Goal: Task Accomplishment & Management: Manage account settings

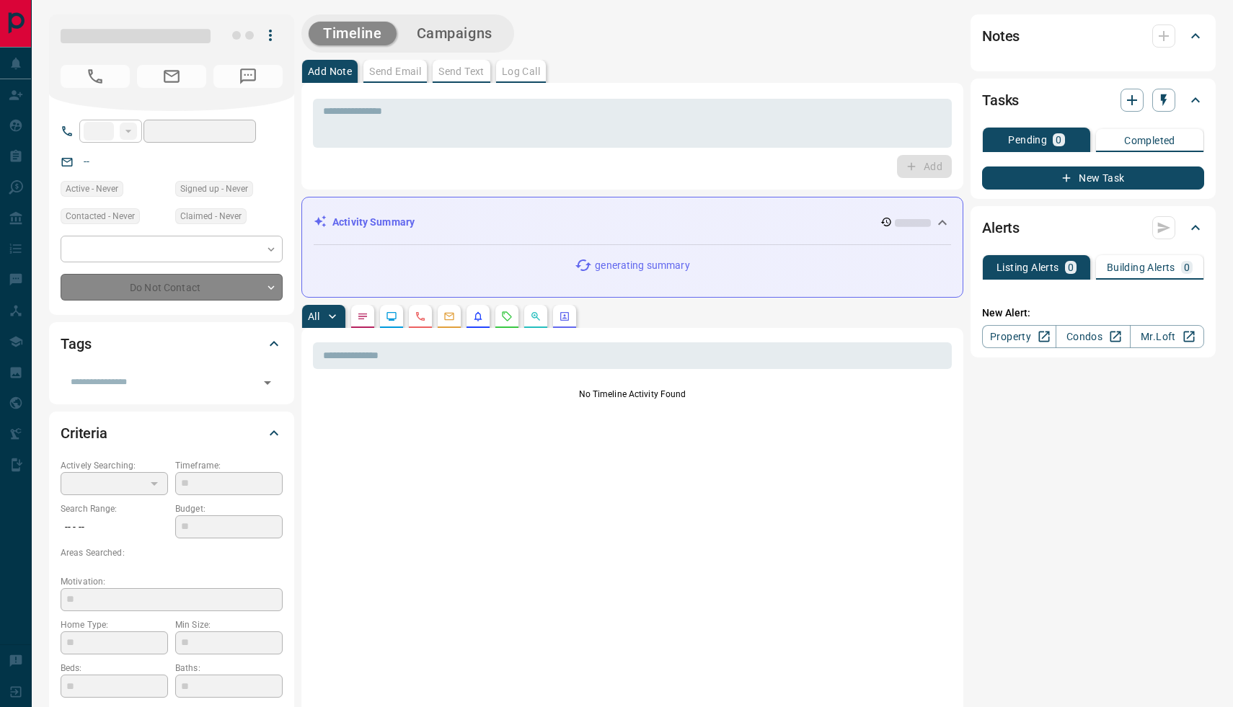
type input "**"
type input "**********"
type input "*"
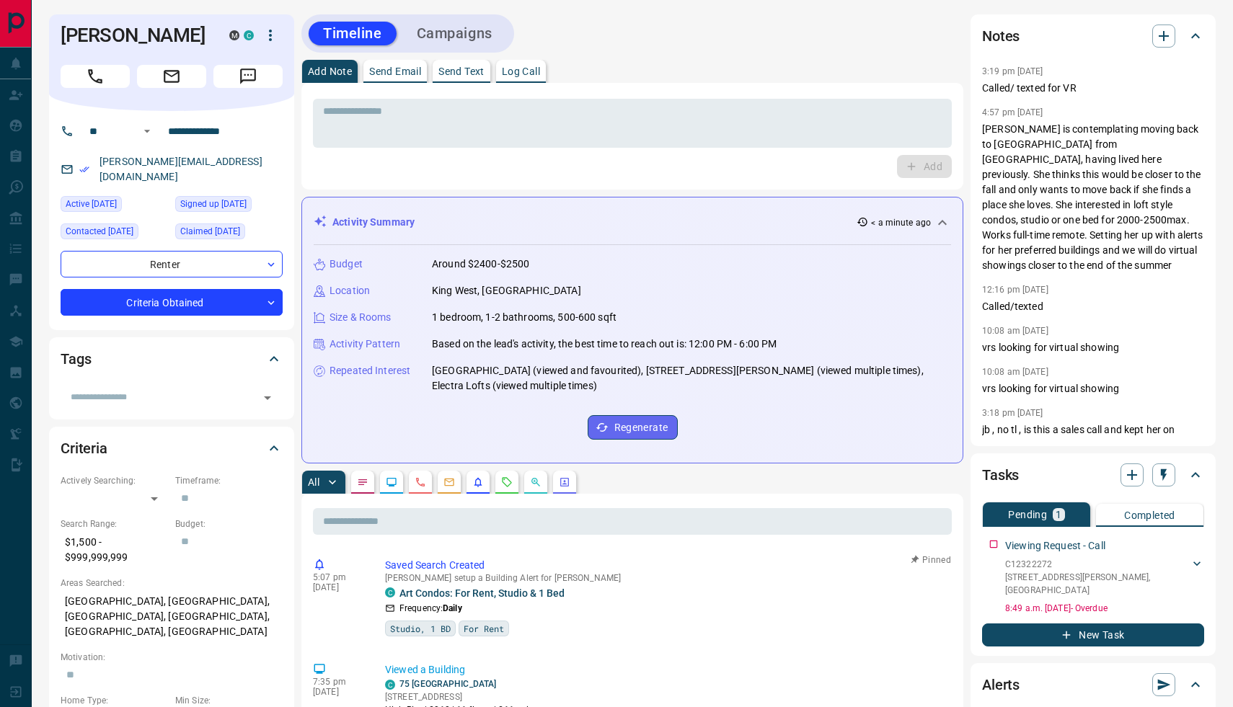
click at [507, 484] on icon "Requests" at bounding box center [507, 482] width 12 height 12
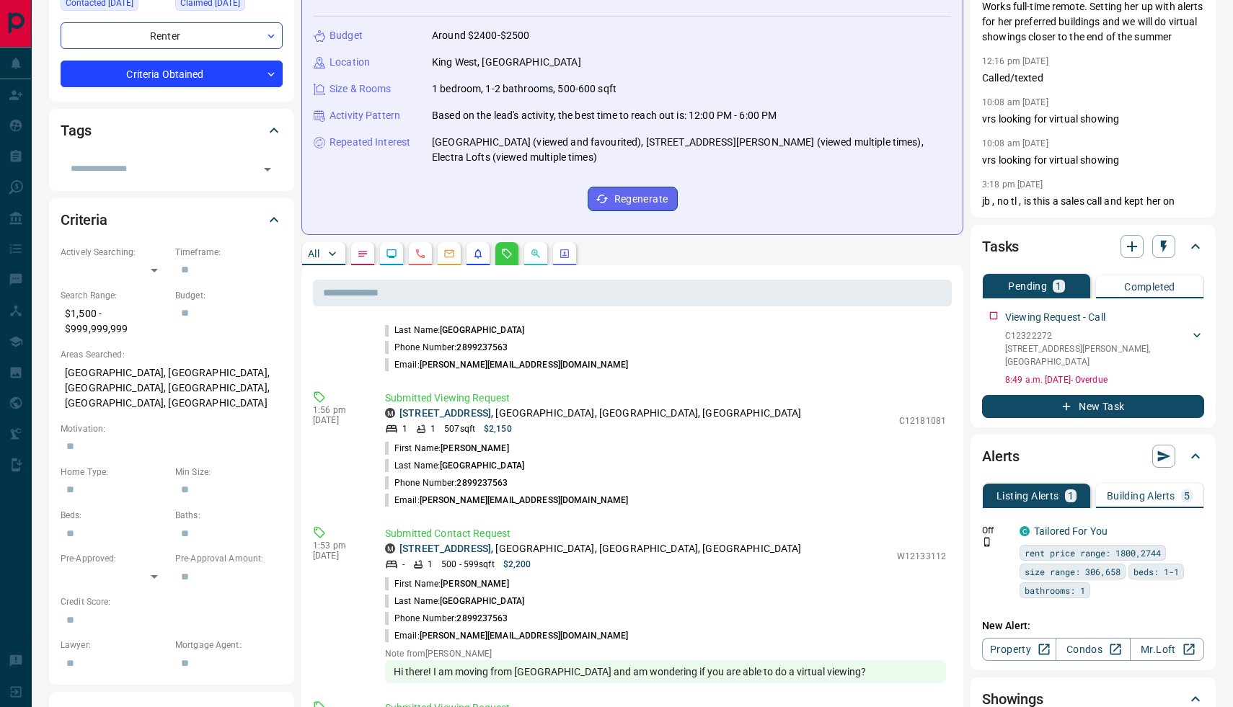
scroll to position [416, 0]
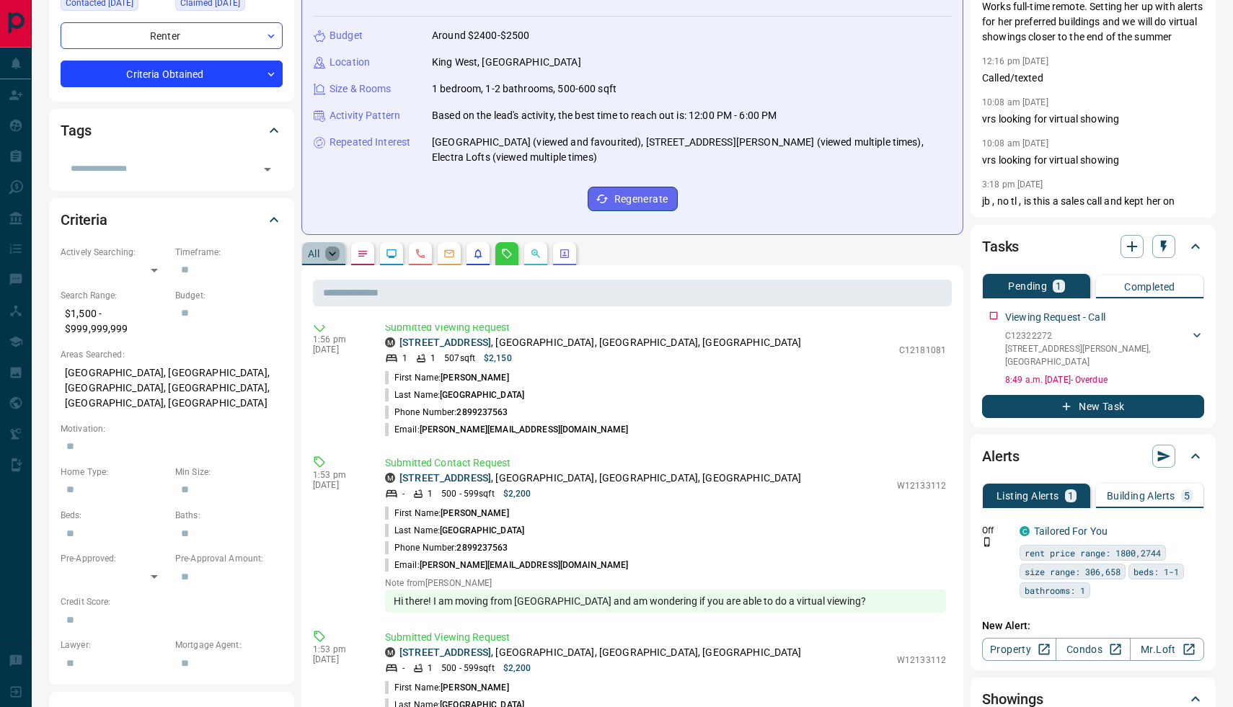
click at [328, 254] on icon "button" at bounding box center [332, 254] width 14 height 14
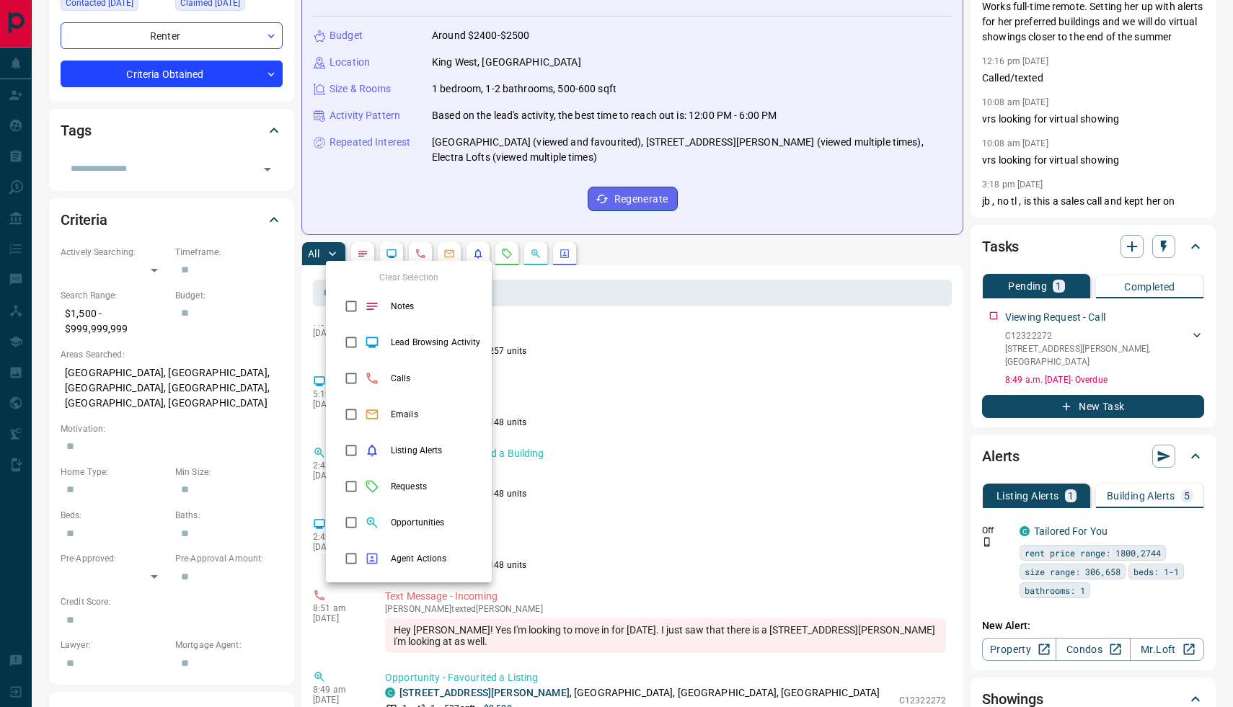
click at [607, 413] on div at bounding box center [616, 353] width 1233 height 707
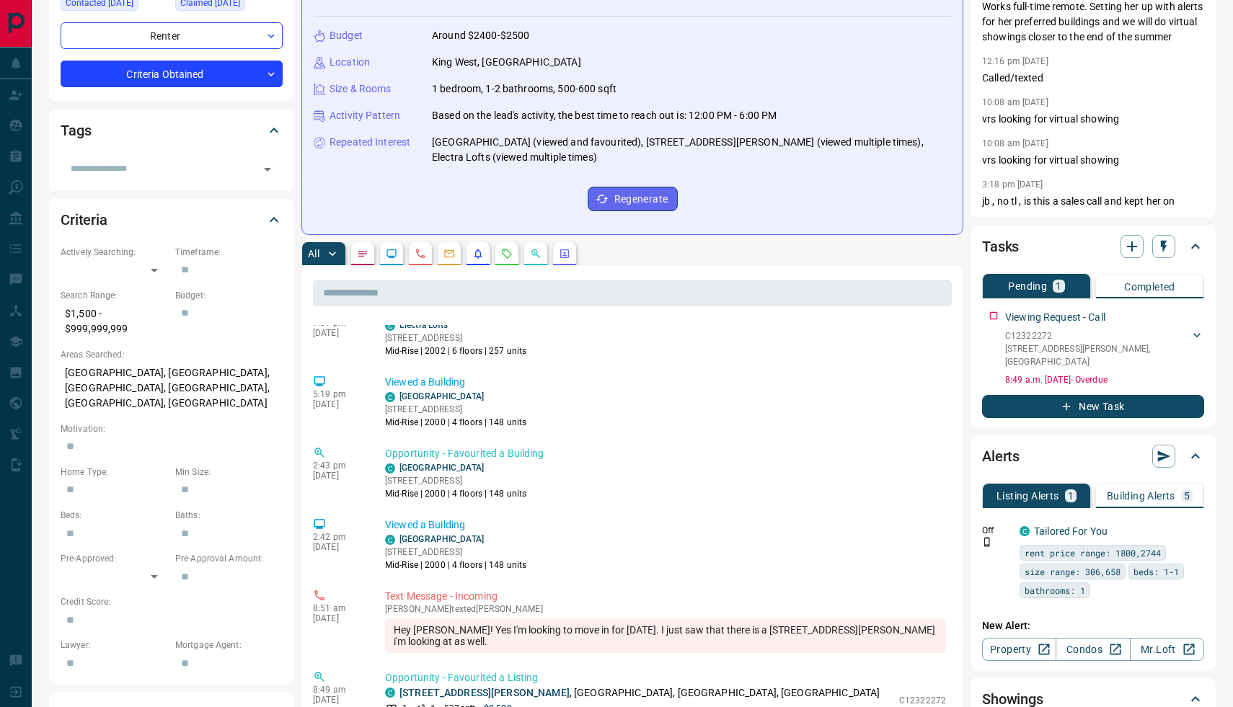
click at [607, 413] on div "Clear Selection Notes Lead Browsing Activity Calls Emails Listing Alerts Reques…" at bounding box center [616, 353] width 1233 height 707
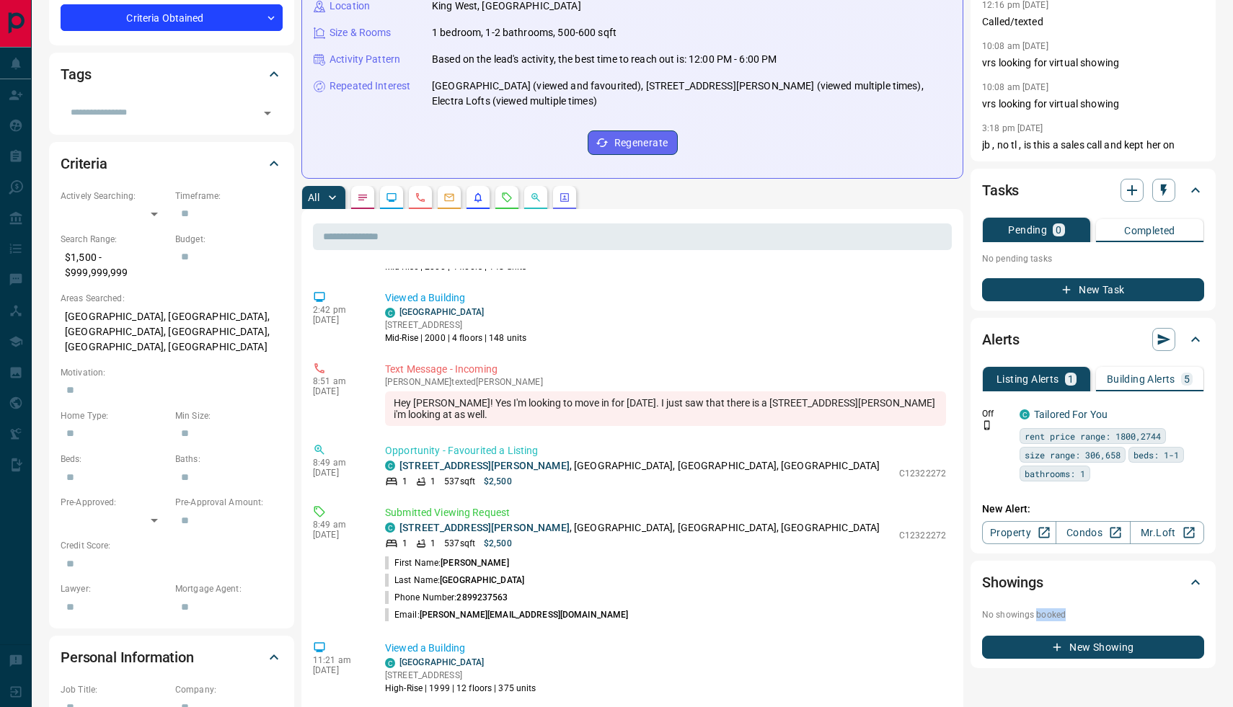
scroll to position [0, 0]
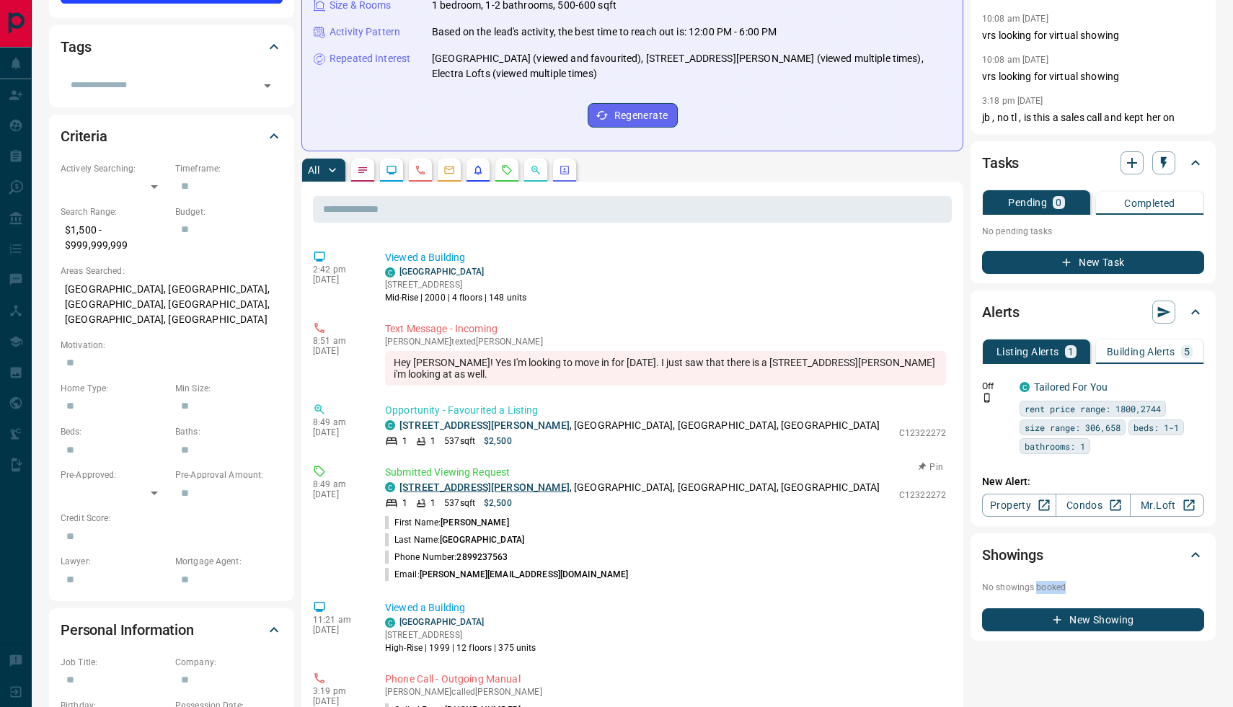
click at [464, 482] on link "[STREET_ADDRESS][PERSON_NAME]" at bounding box center [484, 488] width 170 height 12
drag, startPoint x: 895, startPoint y: 484, endPoint x: 931, endPoint y: 486, distance: 36.1
drag, startPoint x: 892, startPoint y: 505, endPoint x: 894, endPoint y: 476, distance: 28.9
click at [892, 514] on li "First Name: [PERSON_NAME]" at bounding box center [665, 522] width 561 height 17
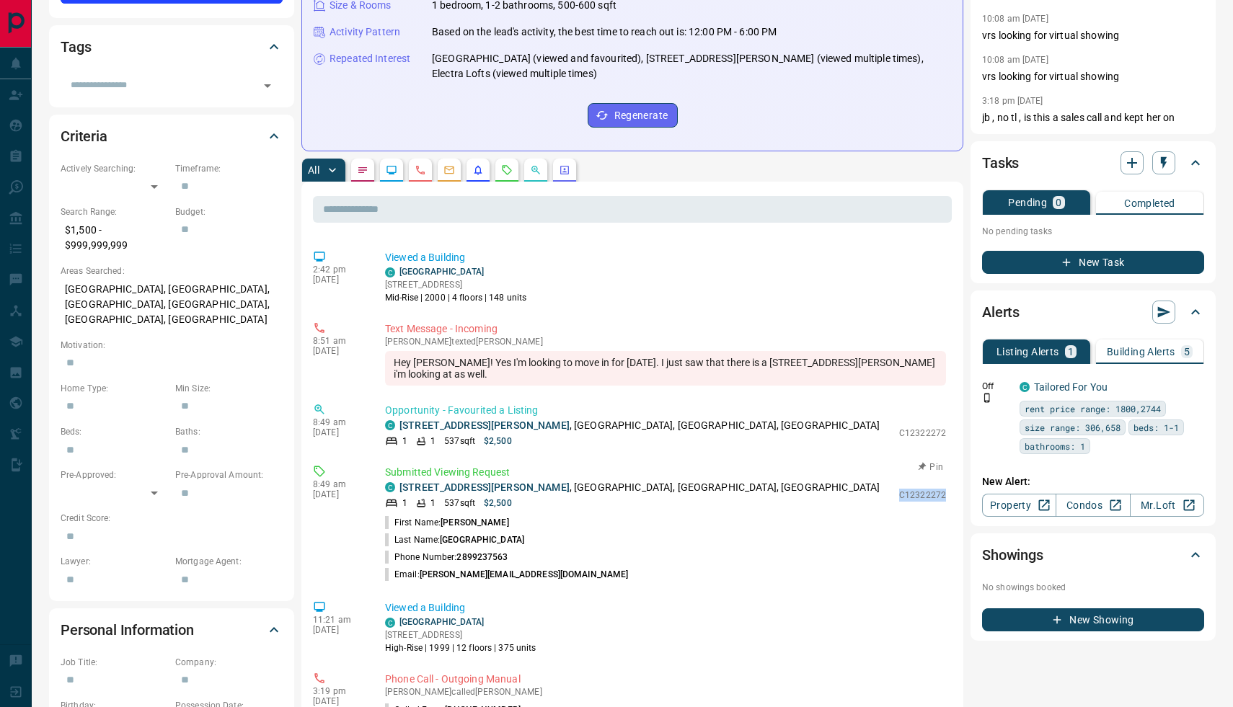
drag, startPoint x: 898, startPoint y: 482, endPoint x: 948, endPoint y: 484, distance: 49.8
click at [948, 484] on div "Submitted Viewing Request C [STREET_ADDRESS][PERSON_NAME] 1 1 537 sqft $2,500 C…" at bounding box center [668, 524] width 567 height 118
copy p "C12322272"
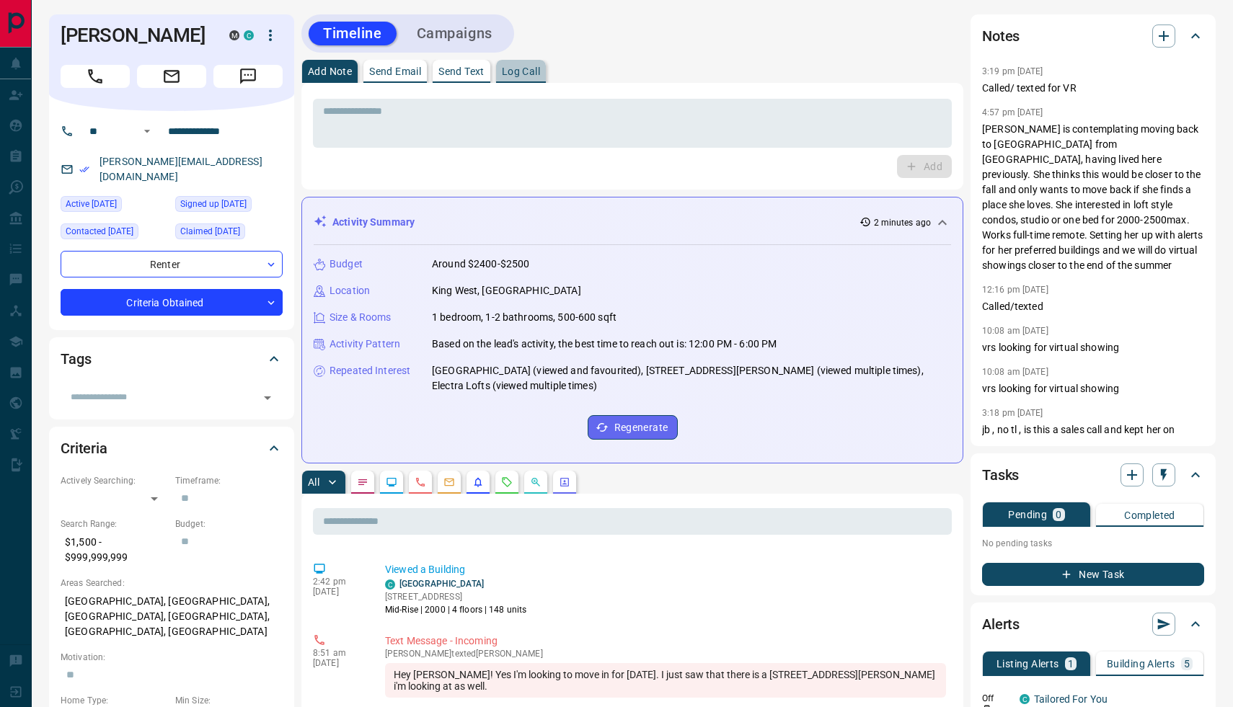
click at [521, 73] on p "Log Call" at bounding box center [521, 71] width 38 height 10
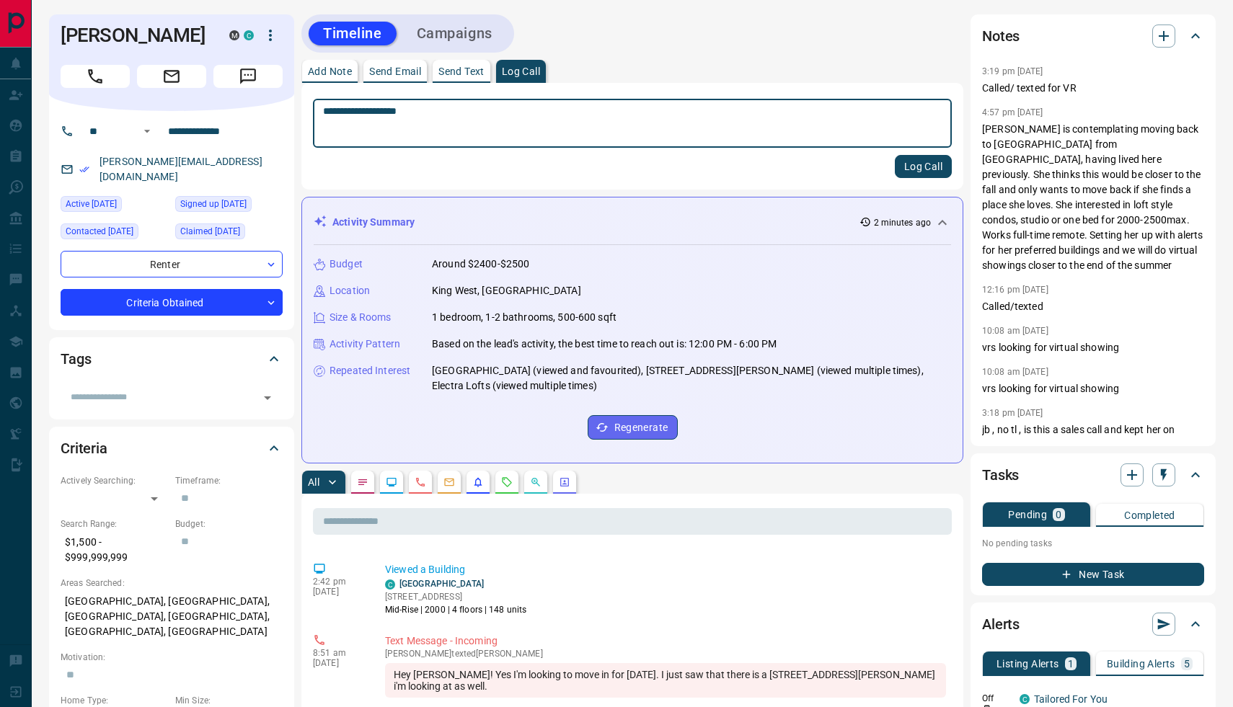
type textarea "**********"
click at [914, 169] on button "Log Call" at bounding box center [923, 166] width 57 height 23
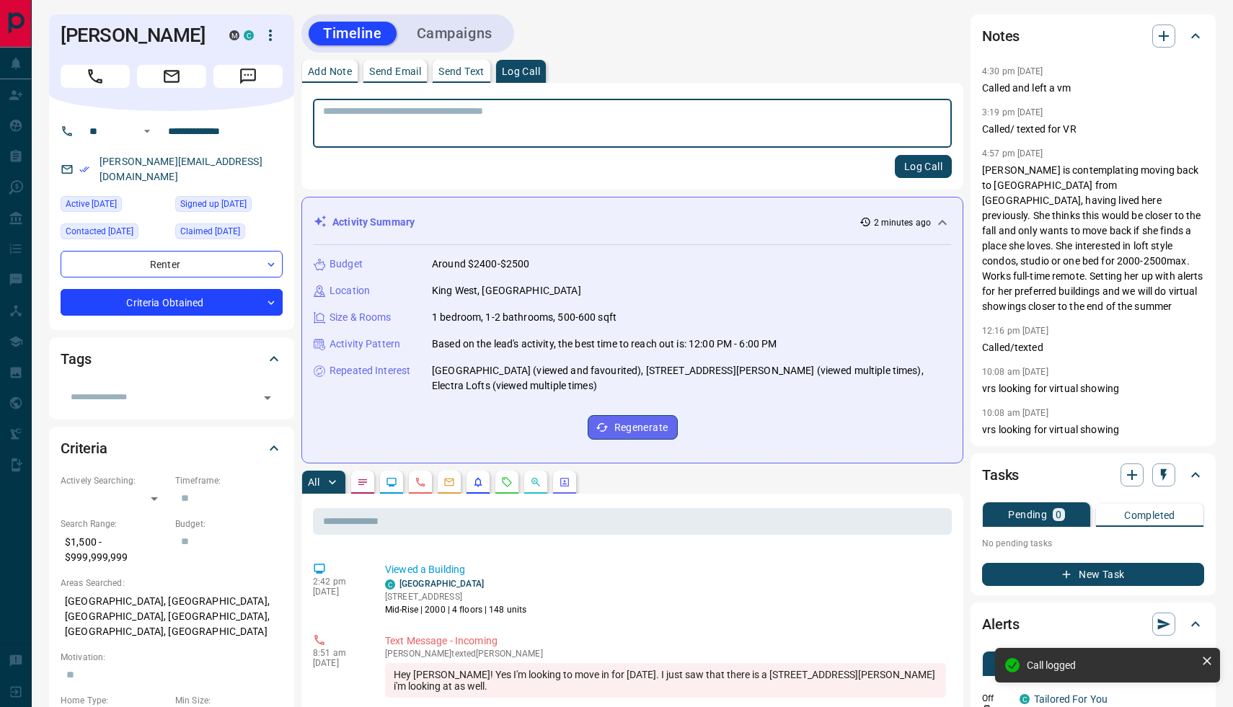
click at [408, 69] on p "Send Email" at bounding box center [395, 71] width 52 height 10
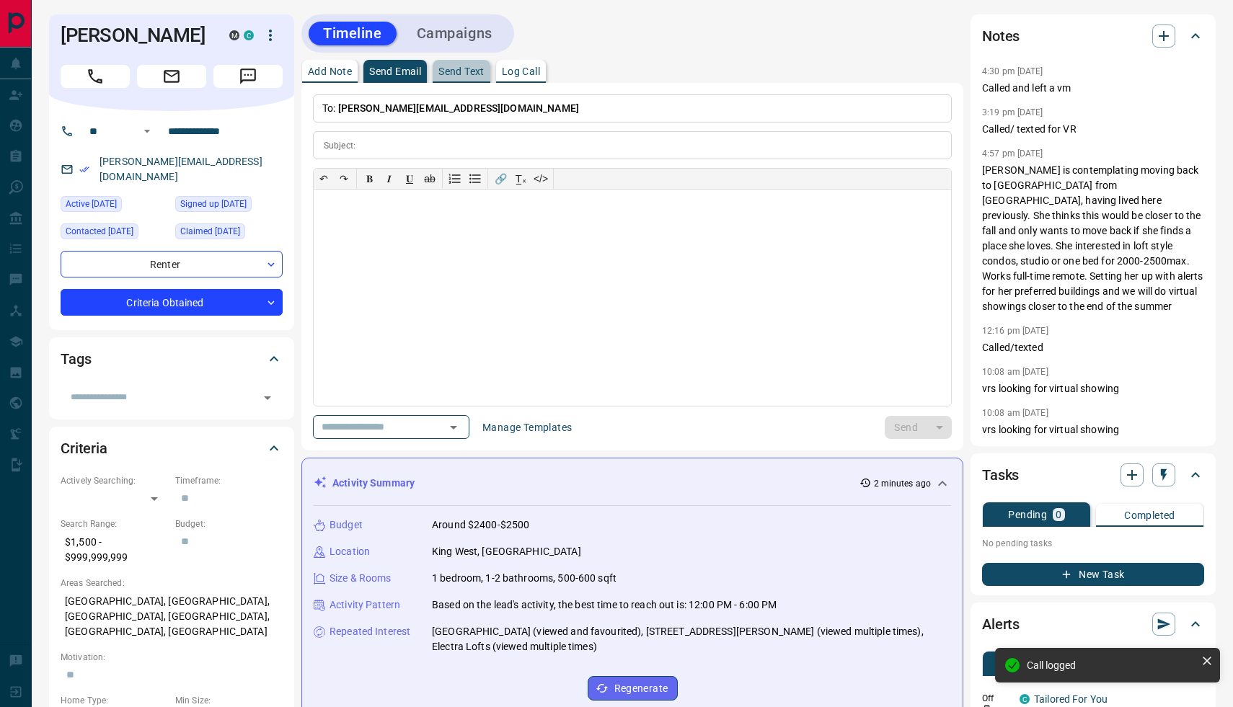
click at [464, 68] on p "Send Text" at bounding box center [461, 71] width 46 height 10
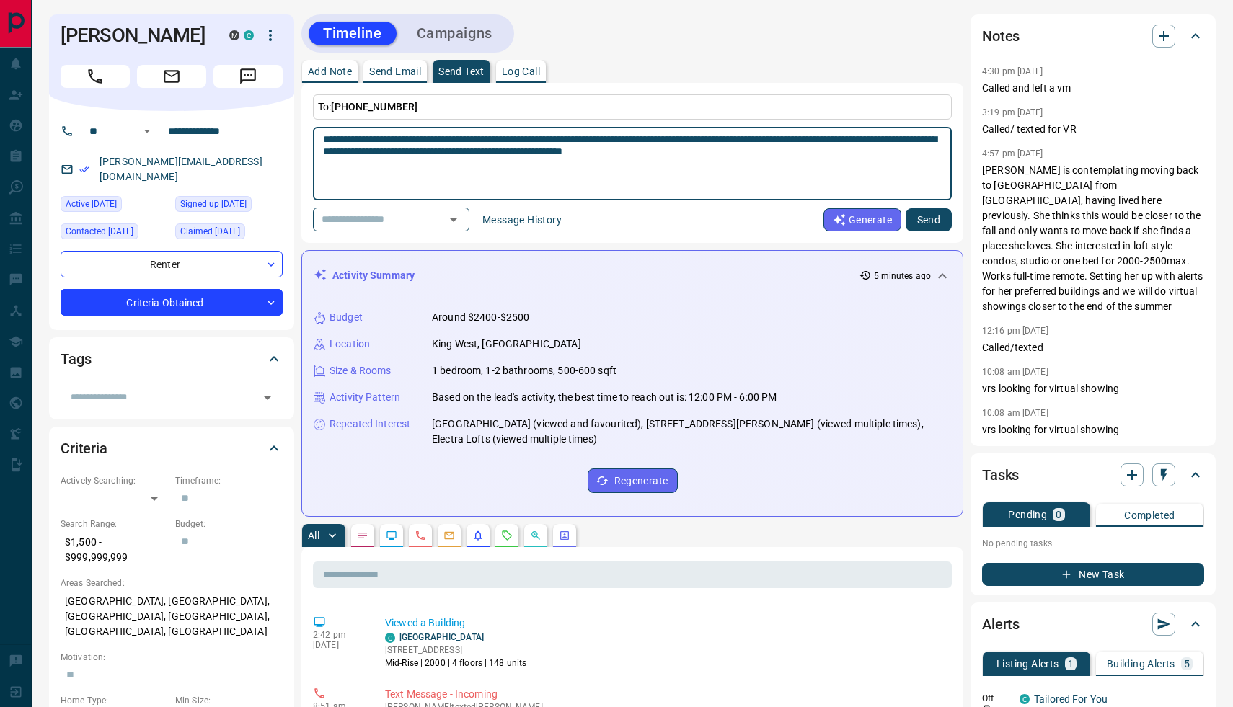
type textarea "**********"
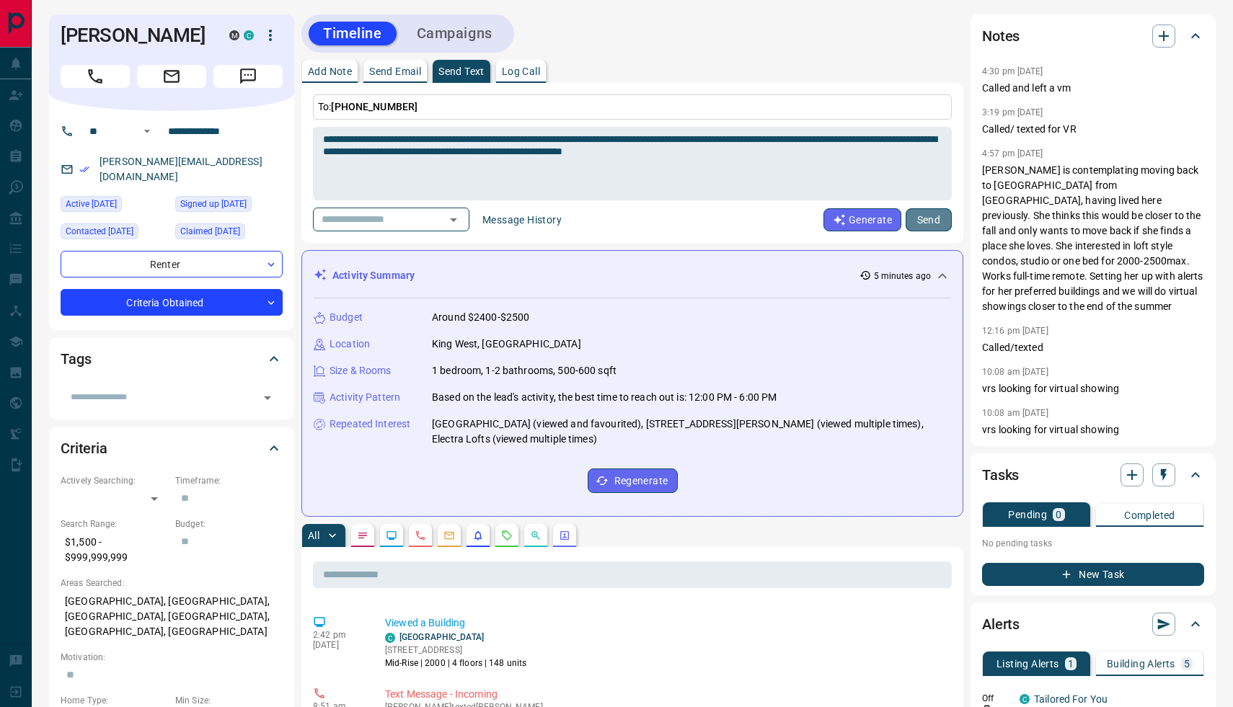
click at [928, 218] on button "Send" at bounding box center [928, 219] width 46 height 23
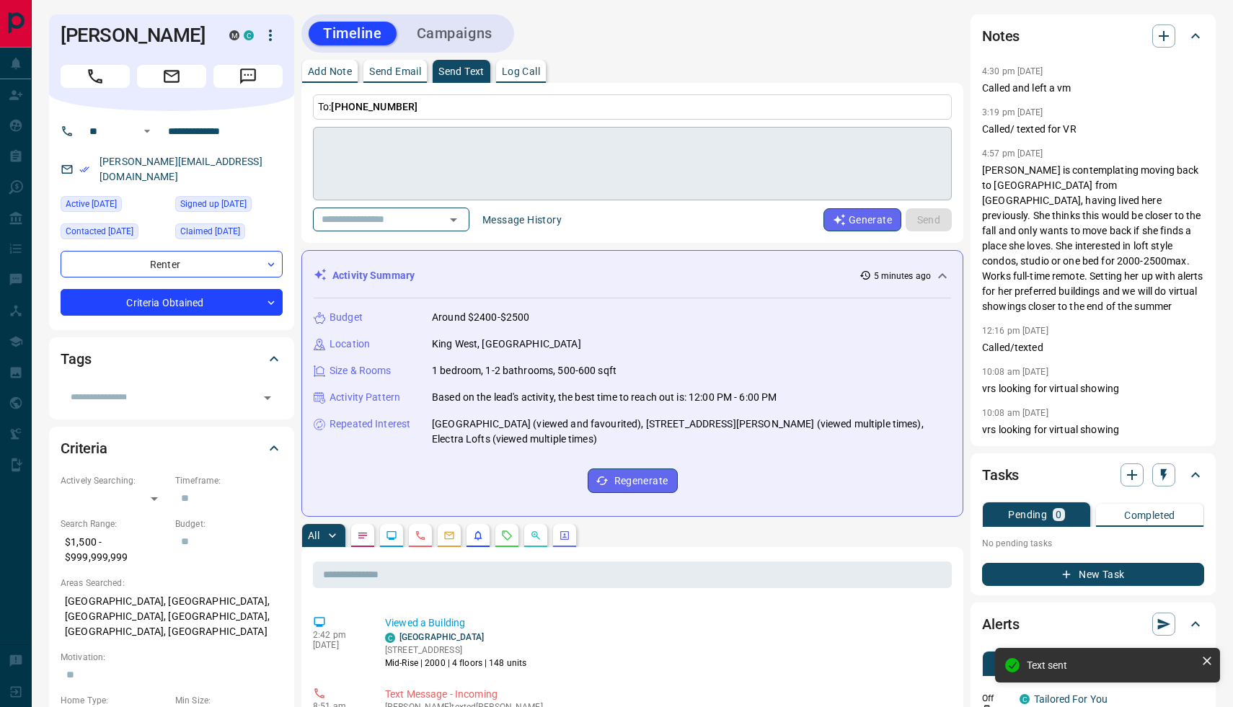
scroll to position [884, 0]
click at [536, 73] on p "Log Call" at bounding box center [521, 71] width 38 height 10
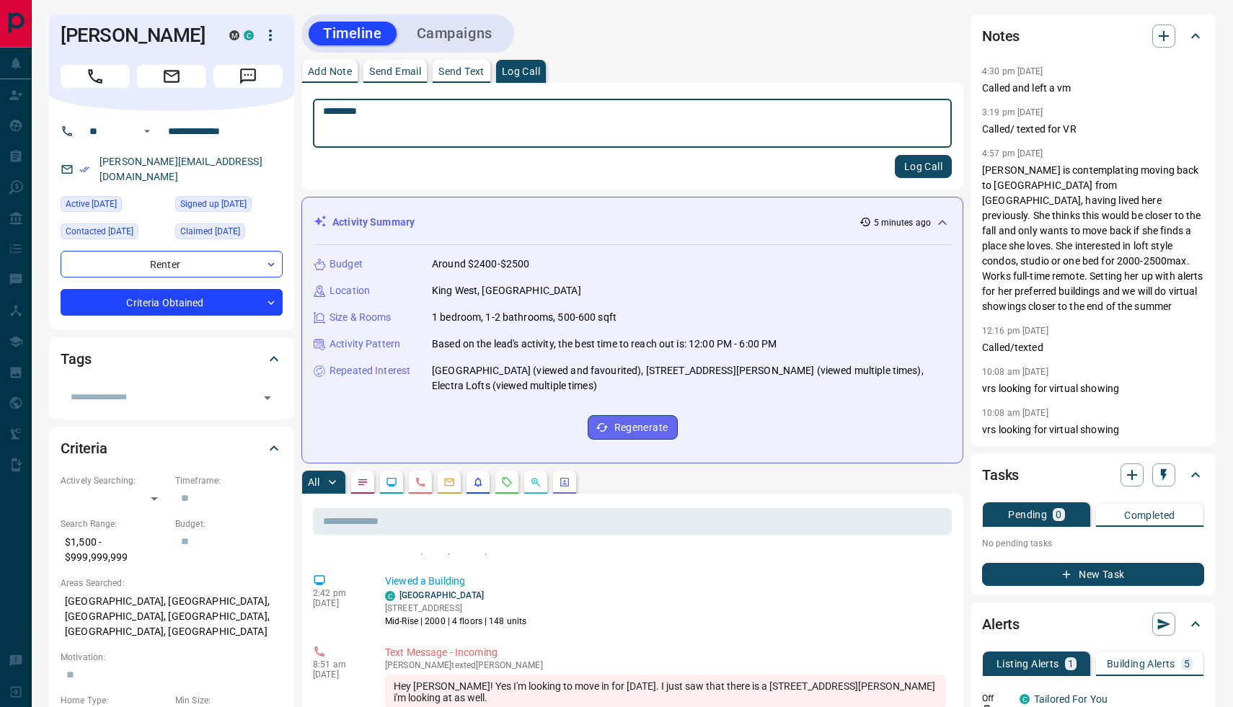
type textarea "*********"
click at [334, 73] on p "Add Note" at bounding box center [330, 71] width 44 height 10
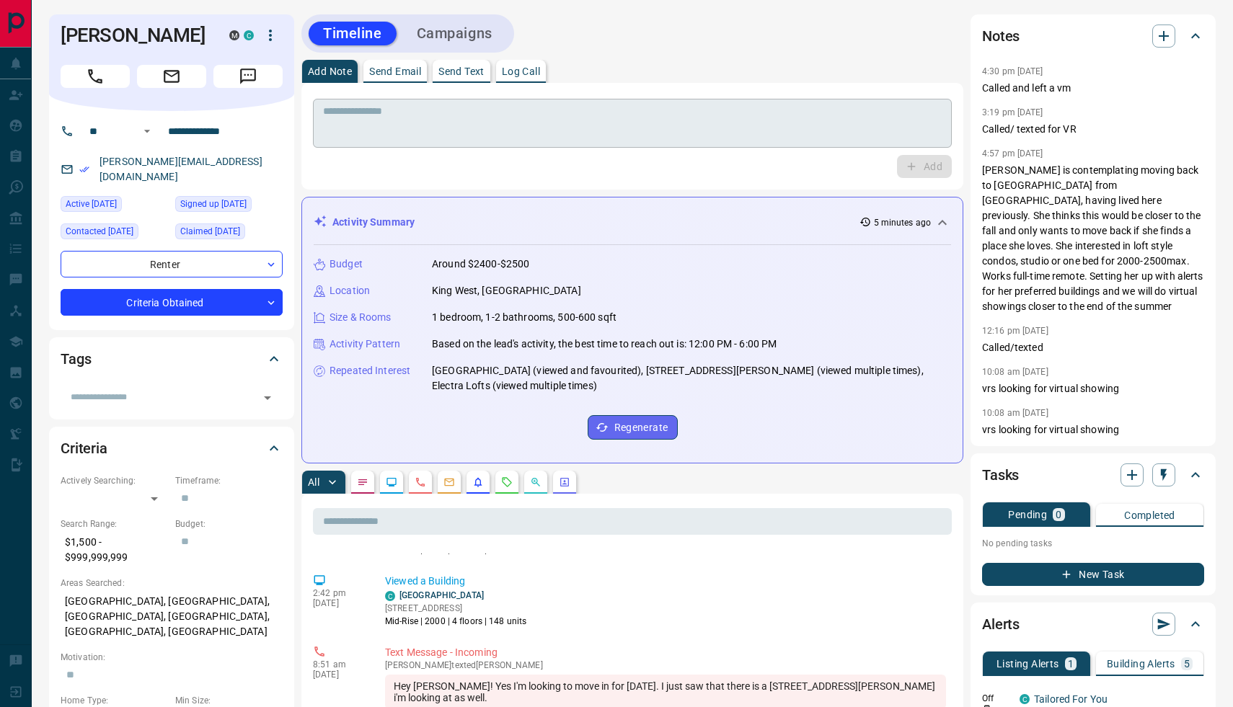
click at [377, 112] on textarea at bounding box center [632, 123] width 619 height 37
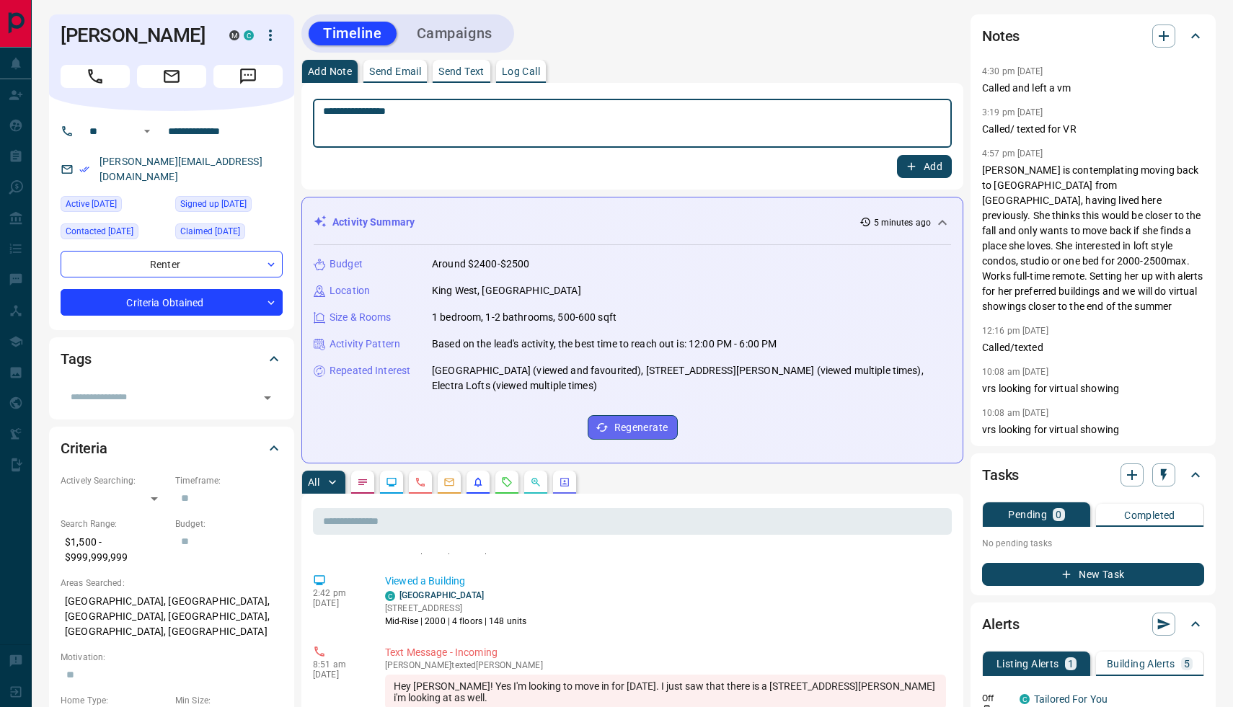
type textarea "**********"
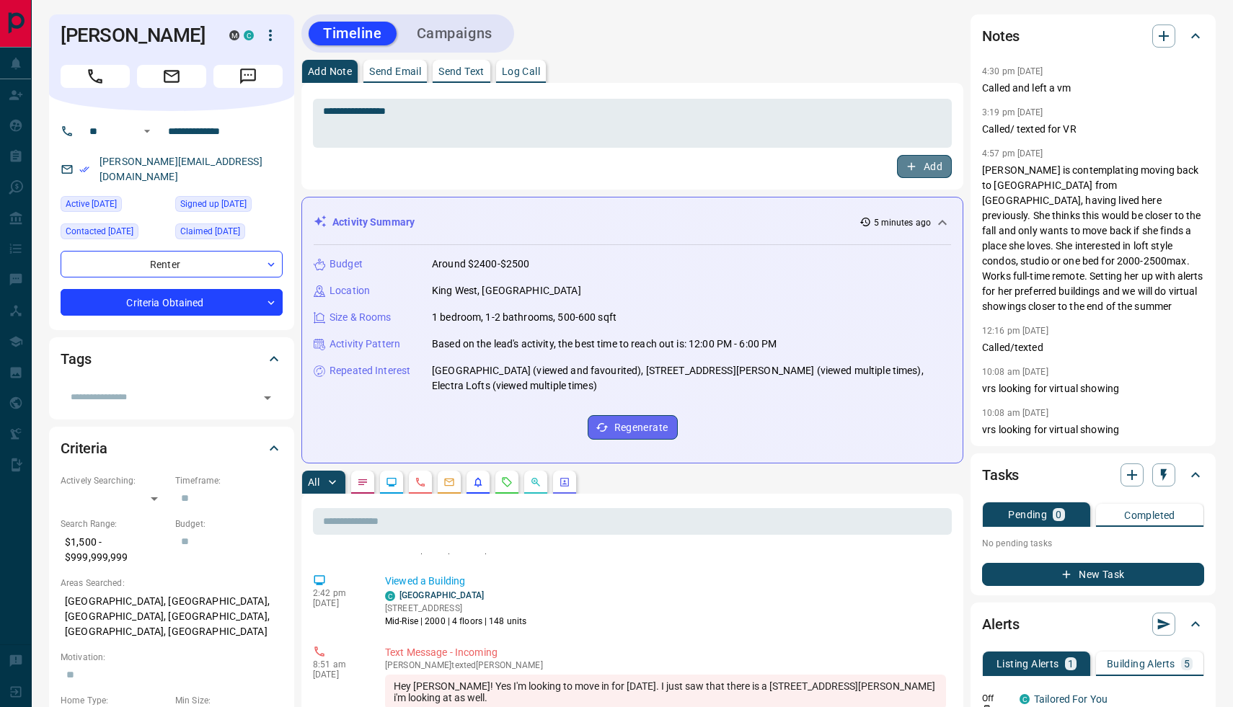
click at [916, 157] on button "Add" at bounding box center [924, 166] width 55 height 23
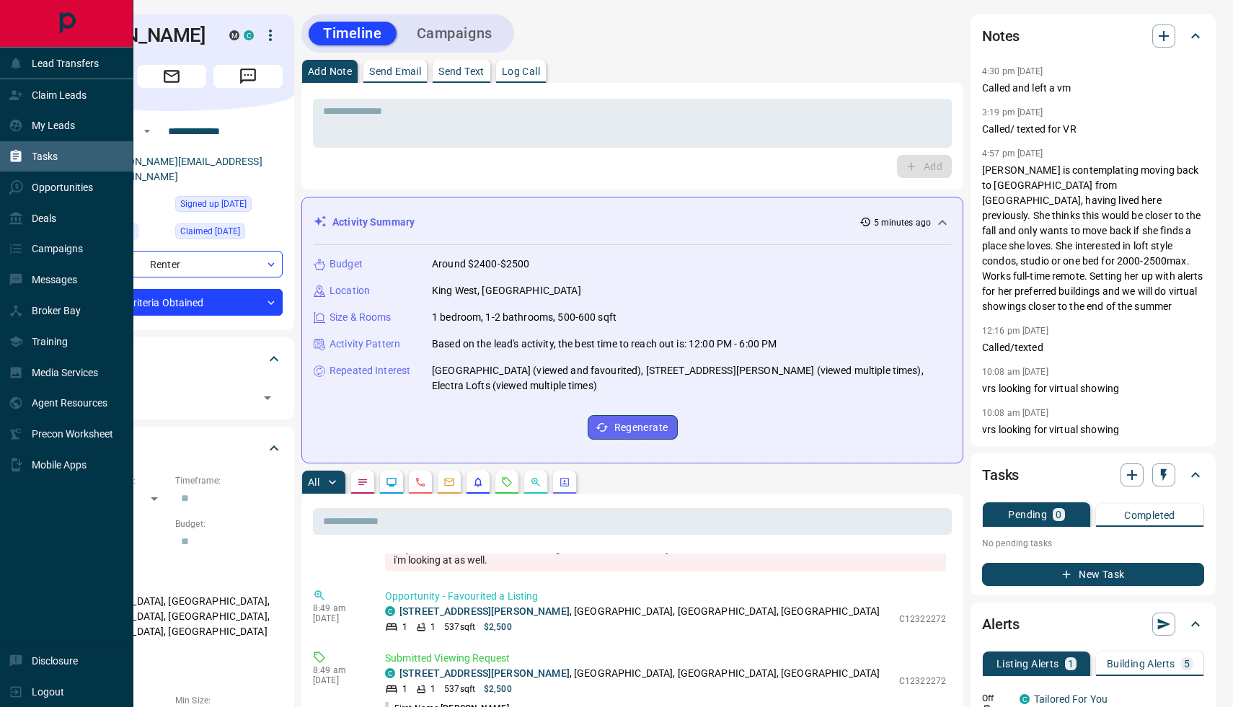
scroll to position [954, 0]
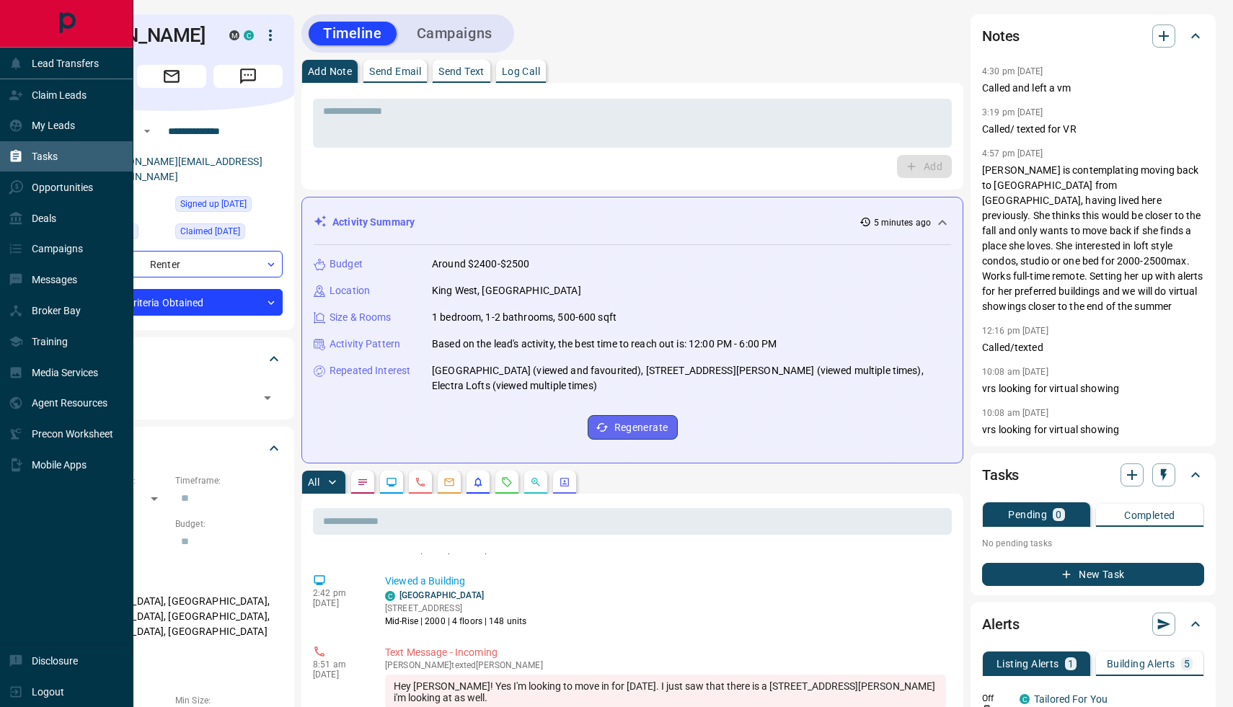
click at [81, 158] on div "Tasks" at bounding box center [66, 156] width 133 height 31
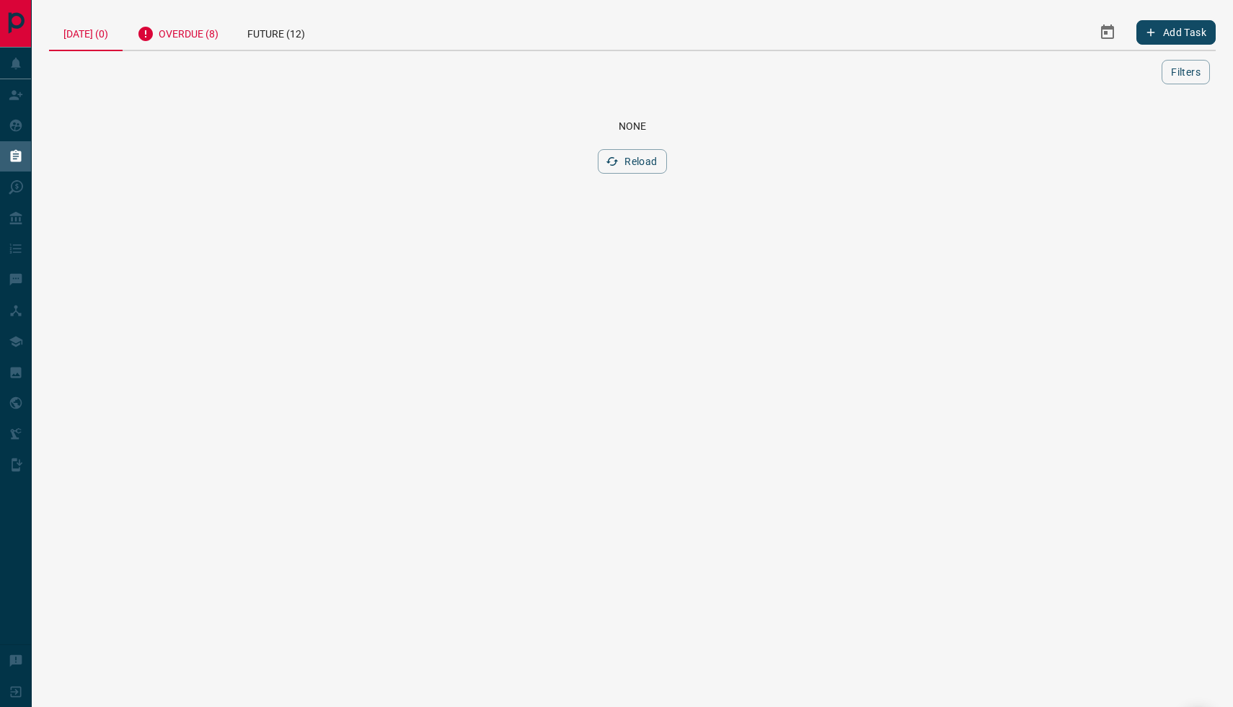
click at [218, 32] on div "Overdue (8)" at bounding box center [178, 31] width 110 height 35
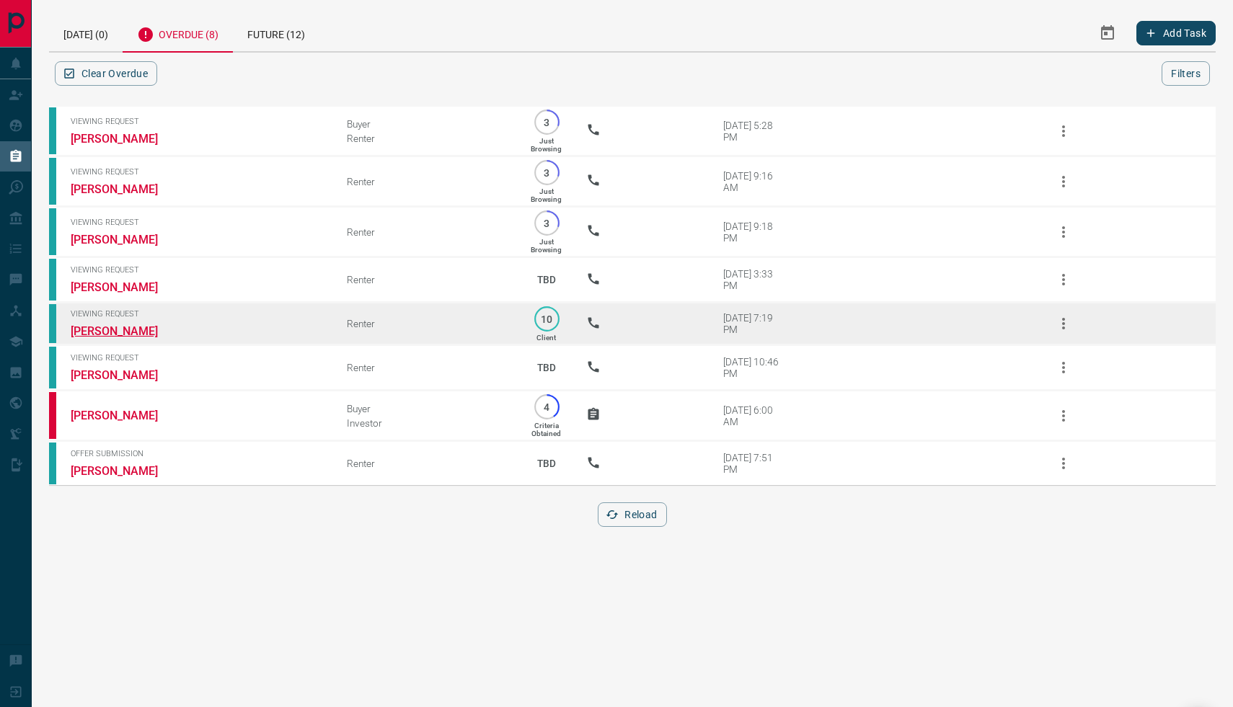
click at [133, 333] on link "[PERSON_NAME]" at bounding box center [125, 331] width 108 height 14
